Goal: Task Accomplishment & Management: Manage account settings

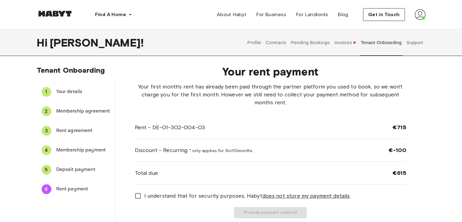
click at [60, 167] on span "Deposit payment" at bounding box center [83, 169] width 54 height 7
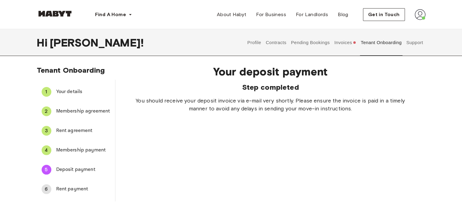
click at [75, 189] on span "Rent payment" at bounding box center [83, 188] width 54 height 7
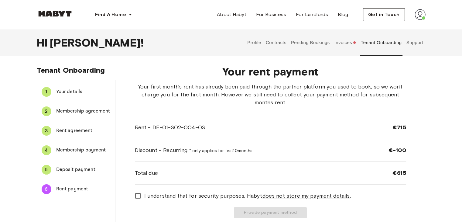
click at [439, 87] on div "Tenant Onboarding 1 Your details 2 Membership agreement 3 Rent agreement 4 Memb…" at bounding box center [231, 144] width 438 height 157
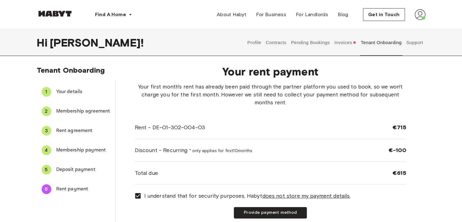
click at [432, 83] on div "Tenant Onboarding 1 Your details 2 Membership agreement 3 Rent agreement 4 Memb…" at bounding box center [231, 144] width 438 height 157
click at [346, 42] on button "Invoices" at bounding box center [345, 42] width 23 height 27
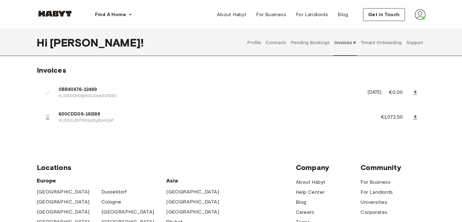
click at [419, 16] on img at bounding box center [420, 14] width 11 height 11
click at [403, 34] on div "Profile Log out" at bounding box center [407, 34] width 36 height 29
click at [419, 15] on img at bounding box center [420, 14] width 11 height 11
click at [394, 27] on span "Profile" at bounding box center [401, 28] width 15 height 7
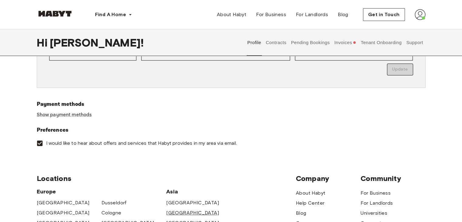
scroll to position [165, 0]
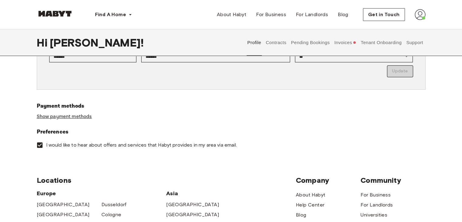
click at [70, 117] on link "Show payment methods" at bounding box center [64, 116] width 55 height 6
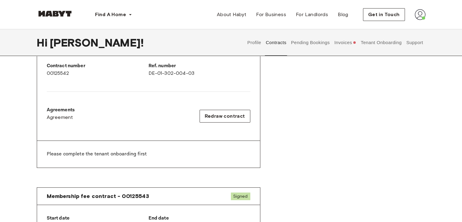
scroll to position [159, 0]
drag, startPoint x: 77, startPoint y: 150, endPoint x: 162, endPoint y: 154, distance: 85.8
click at [162, 154] on p "Please complete the tenant onboarding first" at bounding box center [149, 153] width 204 height 7
click at [291, 150] on div "Rent contract - 00125542 Signed ▲ ▲ Your Stay [STREET_ADDRESS][PERSON_NAME] See…" at bounding box center [231, 49] width 389 height 266
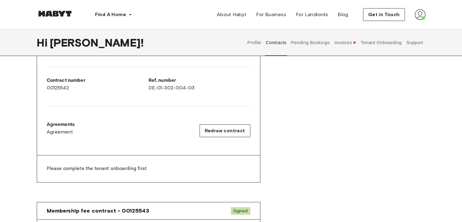
scroll to position [0, 0]
